Goal: Information Seeking & Learning: Learn about a topic

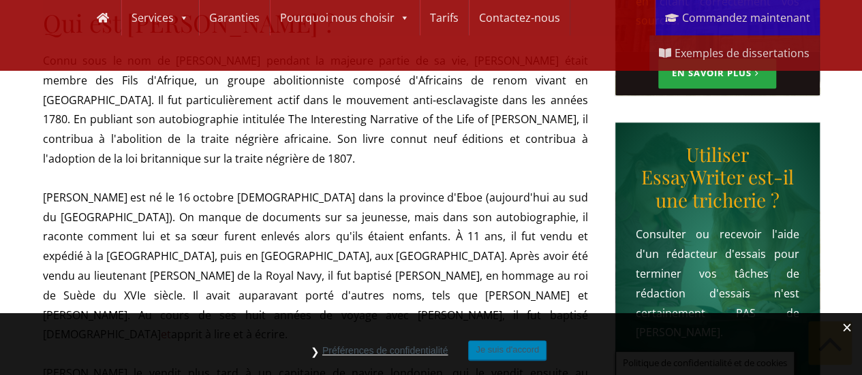
scroll to position [545, 0]
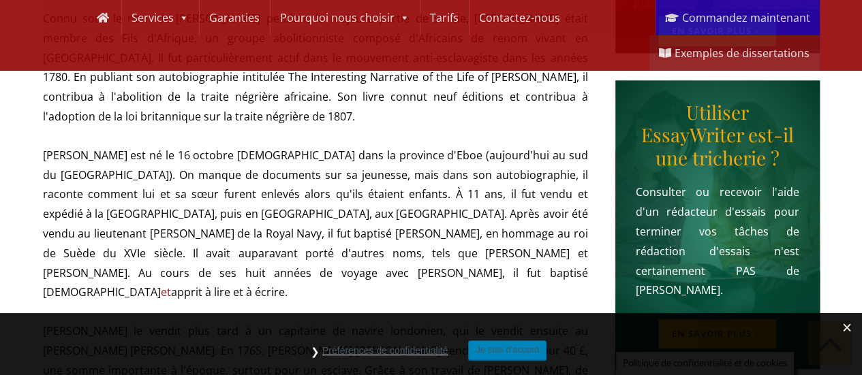
drag, startPoint x: 42, startPoint y: 149, endPoint x: 106, endPoint y: 264, distance: 131.4
click at [106, 264] on p "[PERSON_NAME] est né le 16 octobre [DEMOGRAPHIC_DATA] dans la province d'Eboe (…" at bounding box center [315, 224] width 545 height 157
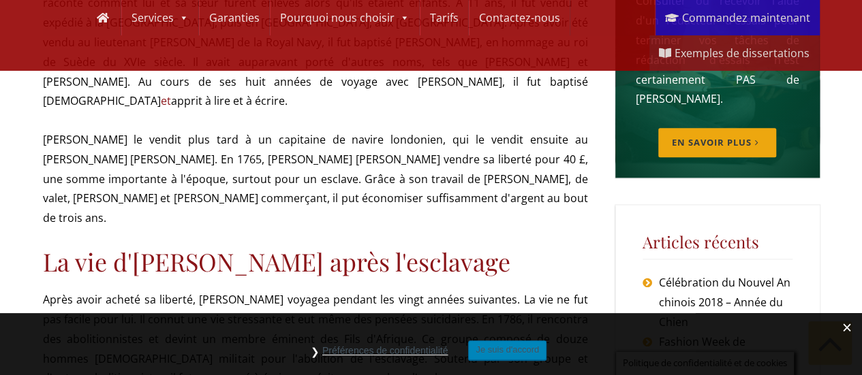
scroll to position [749, 0]
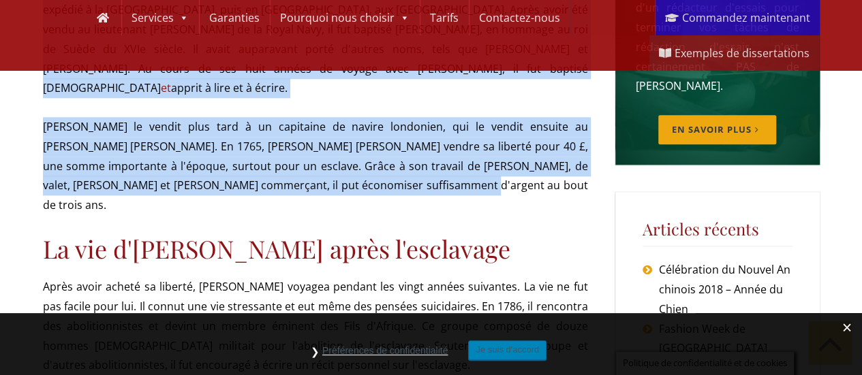
click at [352, 164] on p "[PERSON_NAME] le vendit plus tard à un capitaine de navire londonien, qui le ve…" at bounding box center [315, 166] width 545 height 98
copy article "Loremip dol si am 31 consect 2748 adip el seddoeiu t'Inci (utlabor'etd ma ali e…"
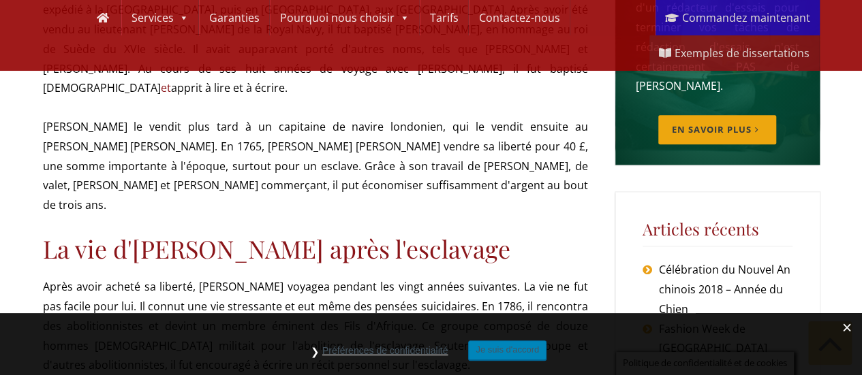
click at [347, 232] on font "La vie d'[PERSON_NAME] après l'esclavage" at bounding box center [276, 248] width 467 height 33
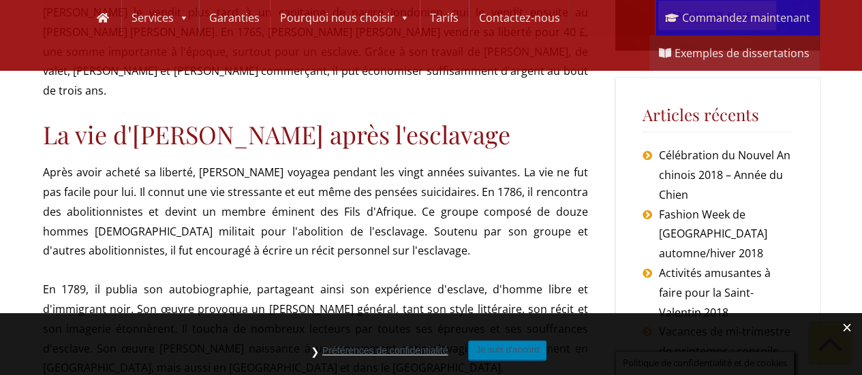
scroll to position [886, 0]
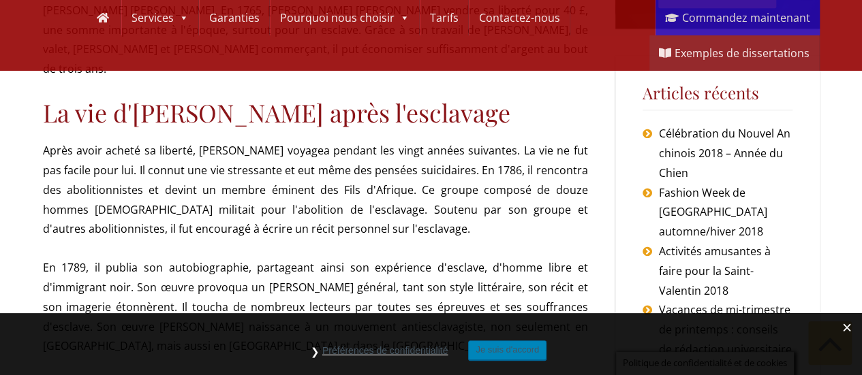
click at [138, 260] on font "En 1789, il publia son autobiographie, partageant ainsi son expérience d'esclav…" at bounding box center [315, 306] width 545 height 93
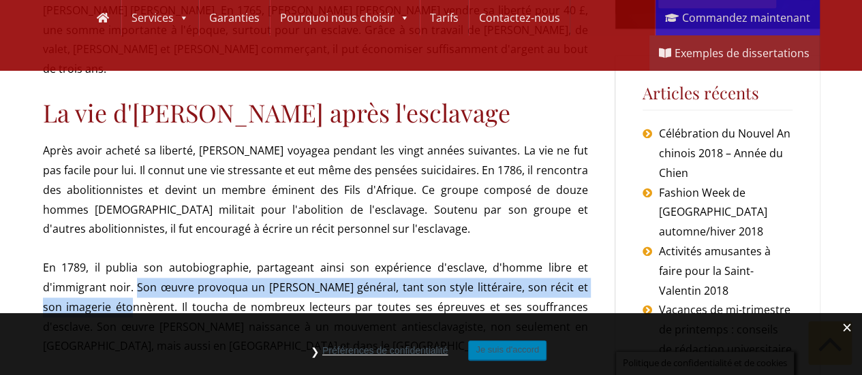
click at [104, 266] on font "En 1789, il publia son autobiographie, partageant ainsi son expérience d'esclav…" at bounding box center [315, 306] width 545 height 93
copy font "Son œuvre provoqua un [PERSON_NAME] général, tant son style littéraire, son réc…"
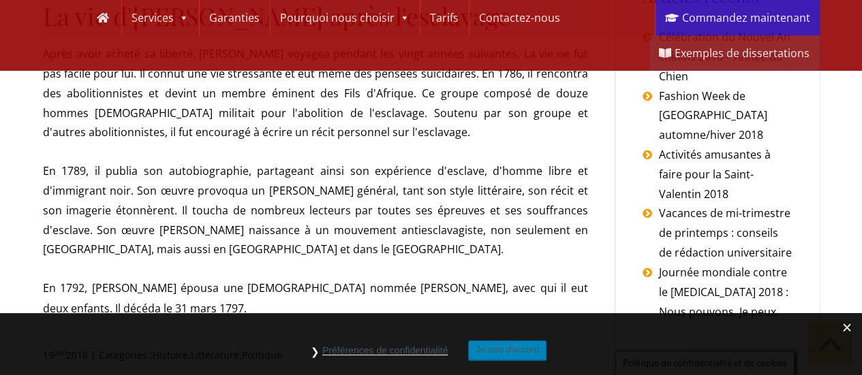
scroll to position [1022, 0]
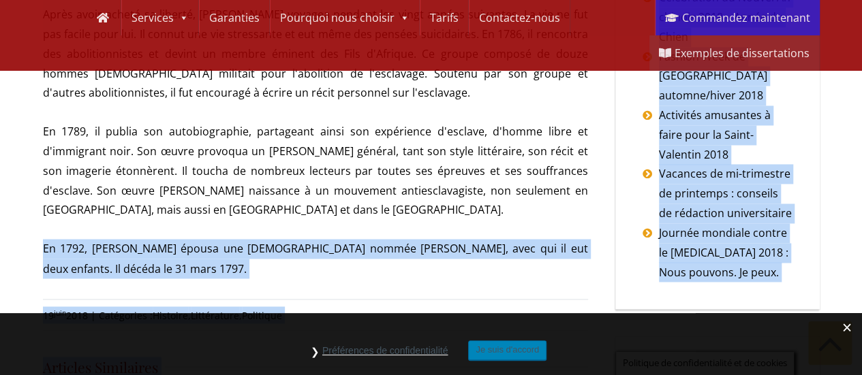
click at [44, 204] on div "Accéder à la navigation principale Passer au contenu Accéder à la barre latéral…" at bounding box center [431, 103] width 862 height 2250
copy div "Lo 0812, Ipsumd sitame con Adipisci elitse Doeiusm Tempor, inci utl et dol magn…"
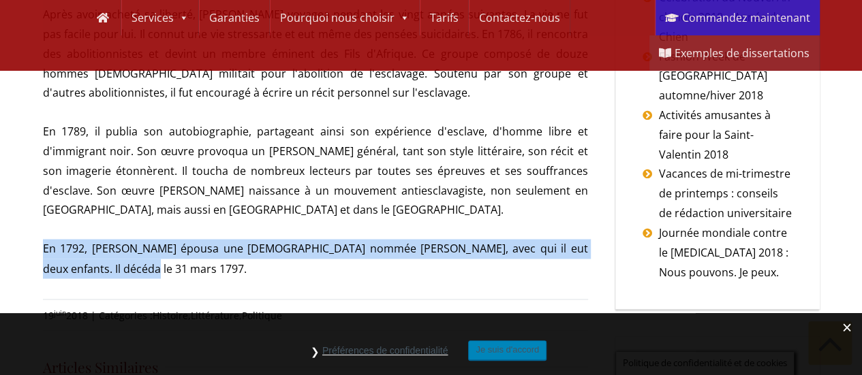
drag, startPoint x: 42, startPoint y: 204, endPoint x: 96, endPoint y: 232, distance: 60.6
click at [96, 241] on font "En 1792, [PERSON_NAME] épousa une [DEMOGRAPHIC_DATA] nommée [PERSON_NAME], avec…" at bounding box center [315, 258] width 545 height 35
copy font "En 1792, [PERSON_NAME] épousa une [DEMOGRAPHIC_DATA] nommée [PERSON_NAME], avec…"
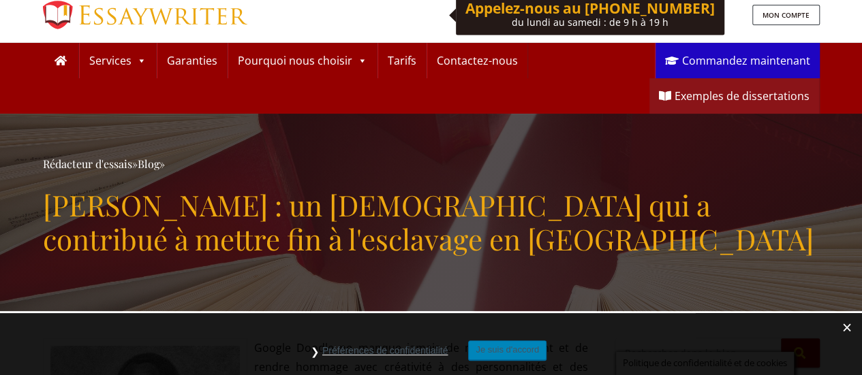
scroll to position [0, 0]
